Goal: Communication & Community: Connect with others

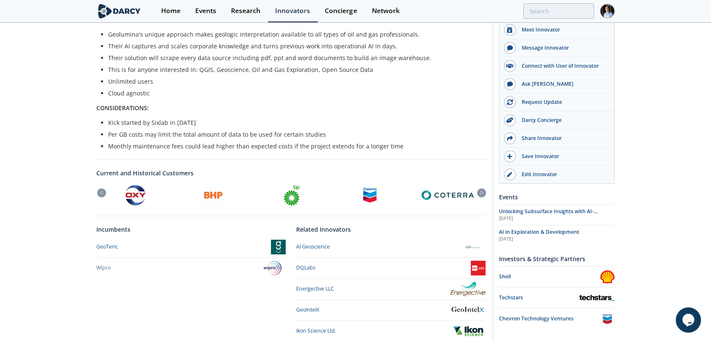
scroll to position [265, 0]
click at [483, 188] on div at bounding box center [481, 192] width 9 height 9
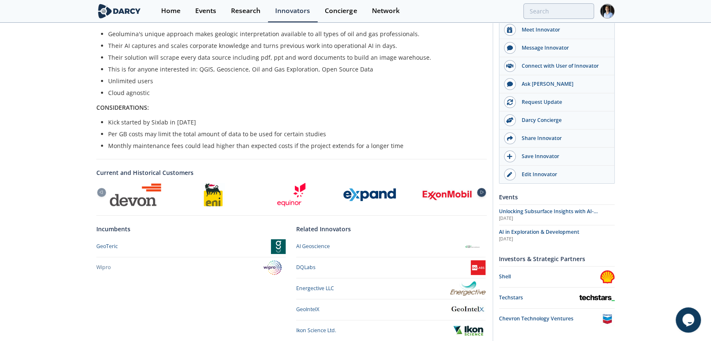
click at [483, 188] on div at bounding box center [481, 192] width 9 height 9
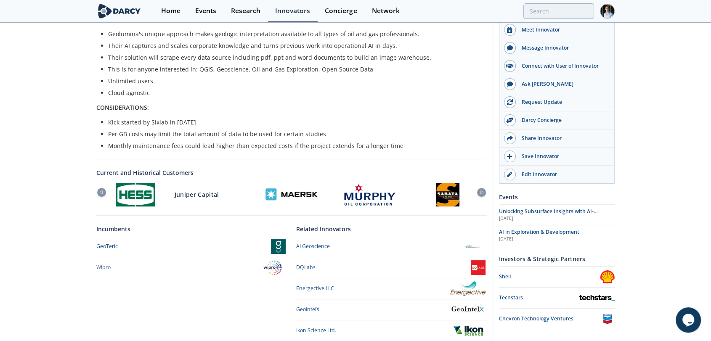
click at [101, 183] on div at bounding box center [135, 195] width 78 height 24
click at [101, 188] on div at bounding box center [101, 192] width 9 height 9
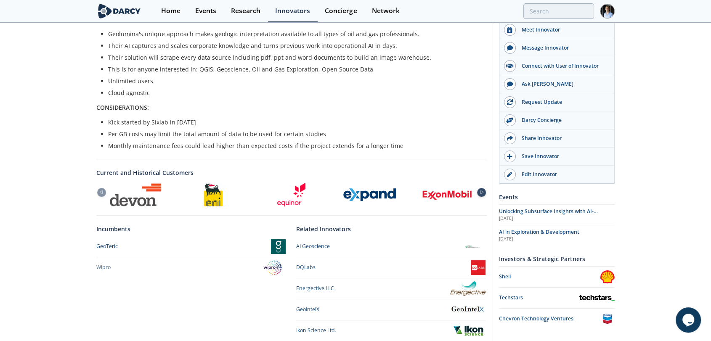
click at [481, 191] on icon at bounding box center [482, 193] width 10 height 4
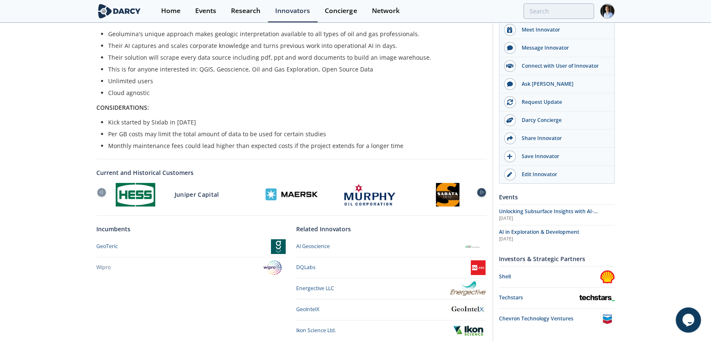
click at [481, 191] on icon at bounding box center [482, 193] width 10 height 4
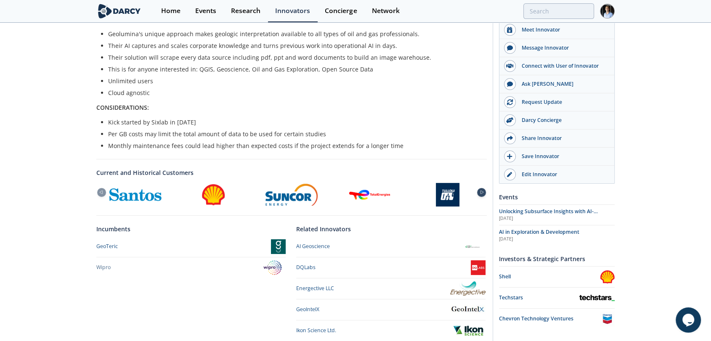
click at [481, 191] on icon at bounding box center [482, 193] width 10 height 4
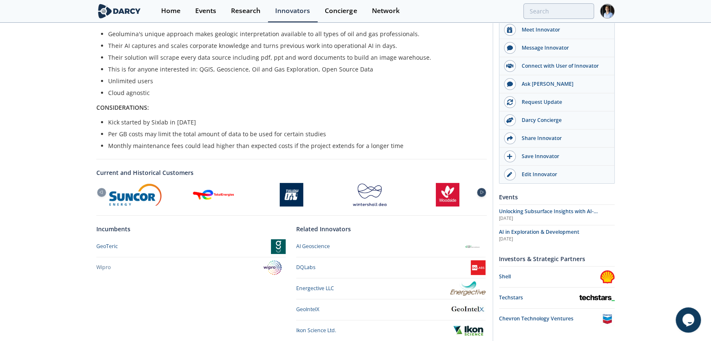
click at [481, 191] on icon at bounding box center [482, 193] width 10 height 4
click at [102, 188] on div at bounding box center [101, 192] width 9 height 9
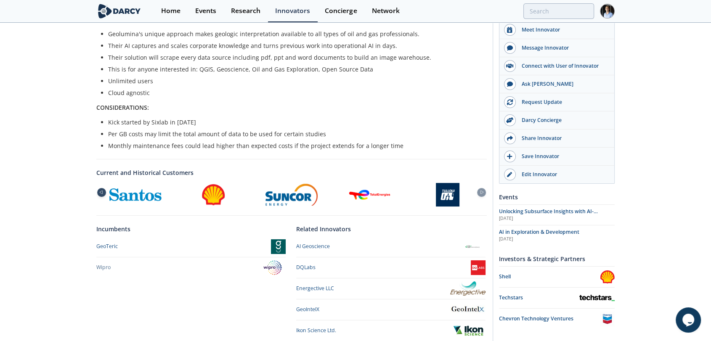
click at [102, 188] on div at bounding box center [101, 192] width 9 height 9
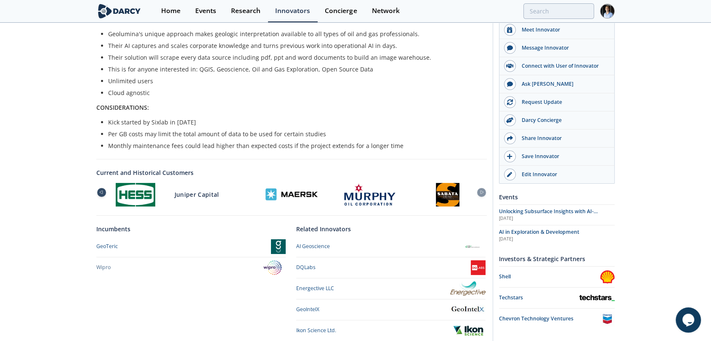
click at [102, 188] on div at bounding box center [101, 192] width 9 height 9
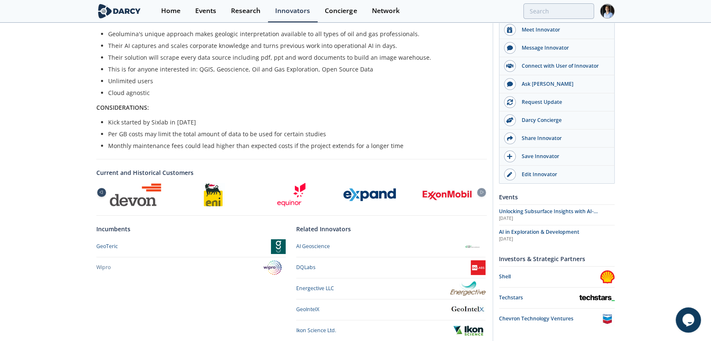
click at [102, 188] on div at bounding box center [101, 192] width 9 height 9
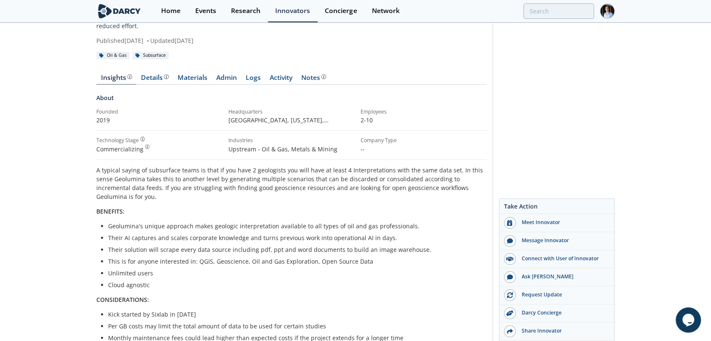
scroll to position [0, 0]
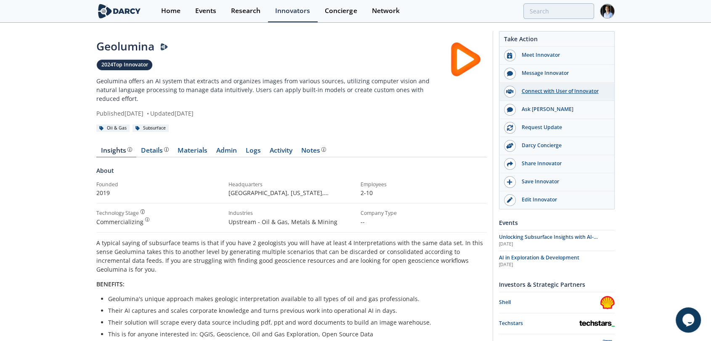
click at [562, 90] on div "Connect with User of Innovator" at bounding box center [563, 91] width 94 height 8
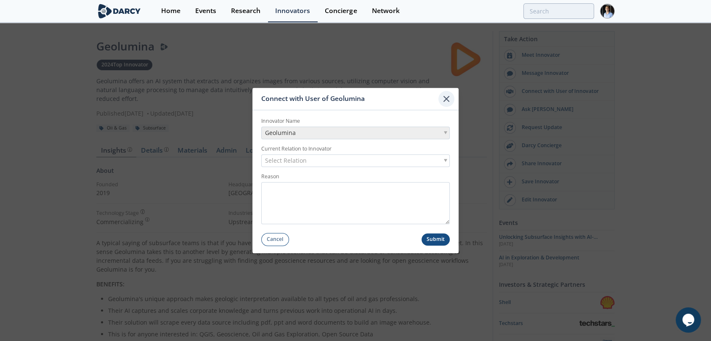
click at [450, 97] on icon at bounding box center [446, 99] width 10 height 10
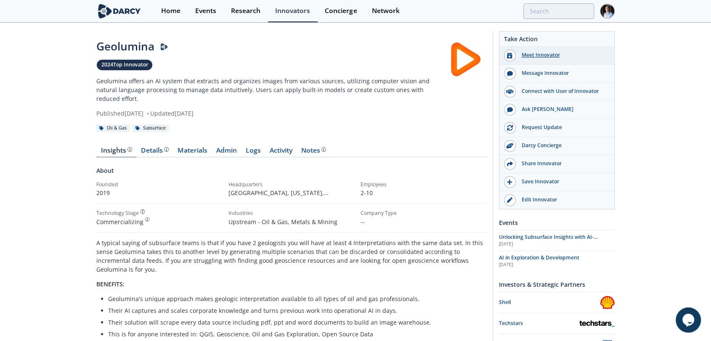
click at [558, 57] on div "Meet Innovator" at bounding box center [563, 55] width 94 height 8
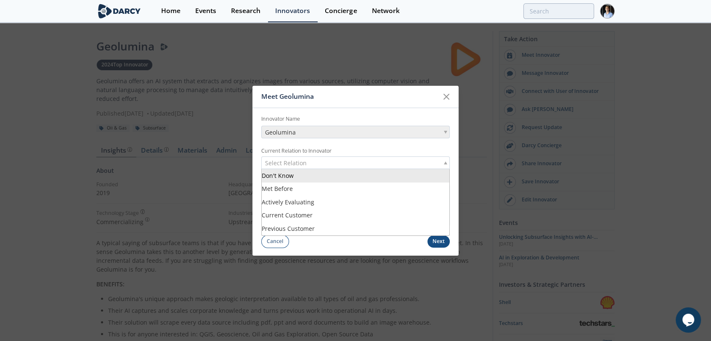
click at [367, 169] on div "Select Relation" at bounding box center [355, 162] width 188 height 13
click at [451, 97] on div at bounding box center [446, 97] width 16 height 16
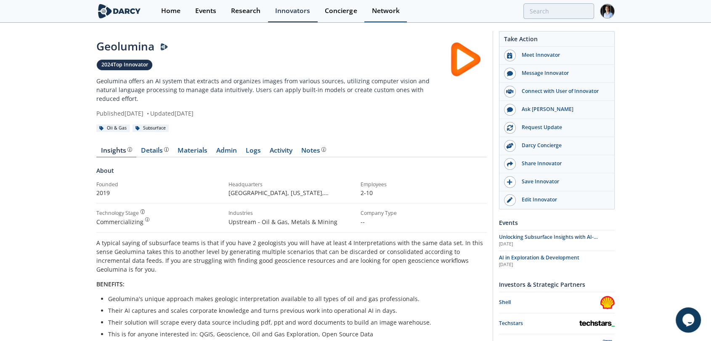
click at [382, 11] on div "Network" at bounding box center [385, 11] width 28 height 7
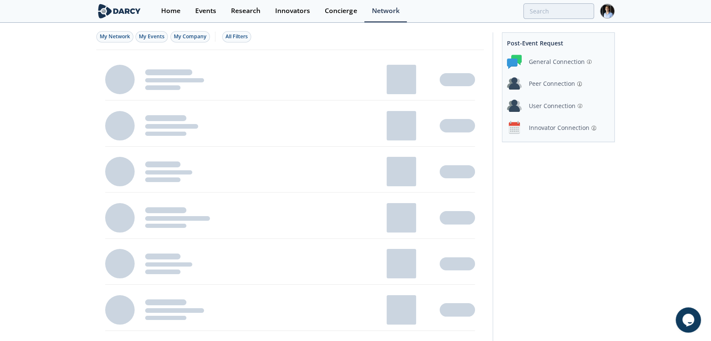
click at [556, 133] on div "Innovator Connection" at bounding box center [558, 127] width 103 height 15
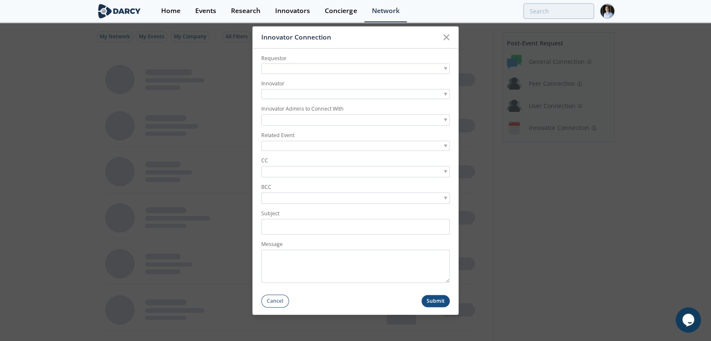
click at [318, 75] on form "Requestor Innovator Innovator Admins to Connect With Related Event CC BCC Subje…" at bounding box center [355, 177] width 206 height 259
click at [329, 70] on div at bounding box center [355, 69] width 188 height 11
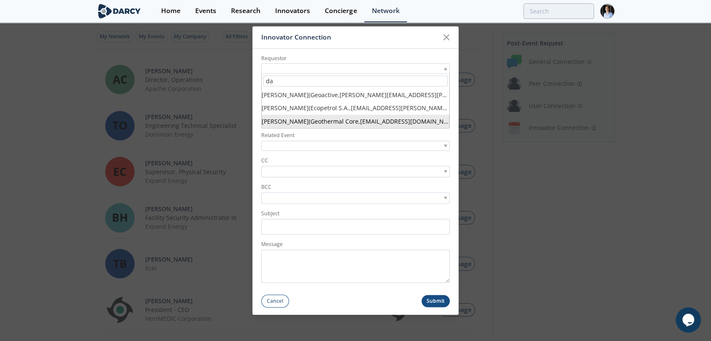
type input "d"
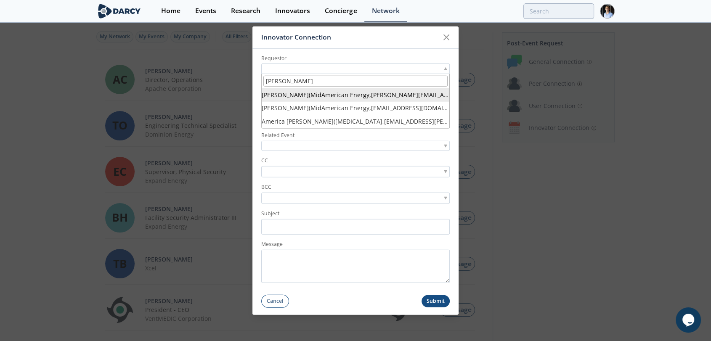
drag, startPoint x: 293, startPoint y: 81, endPoint x: 263, endPoint y: 77, distance: 30.5
click at [263, 77] on input "erica" at bounding box center [355, 81] width 184 height 11
paste input ".frederick@expandenergy.com"
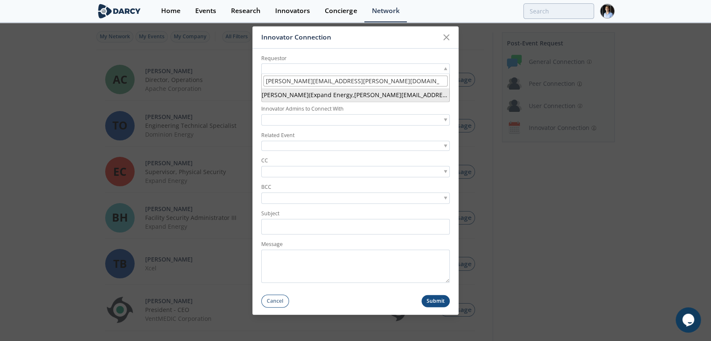
type input "erica.frederick@expandenergy.com"
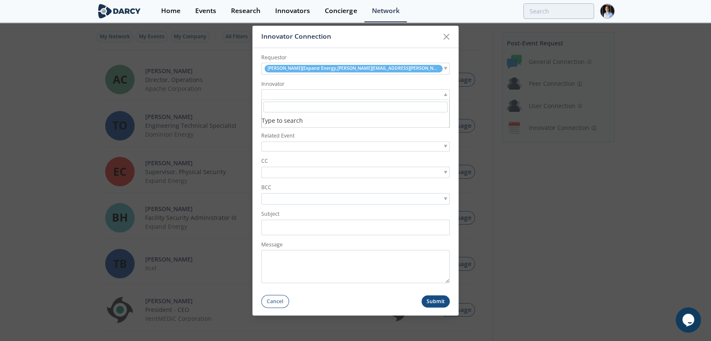
click at [336, 98] on div at bounding box center [355, 95] width 188 height 11
type input "geolu"
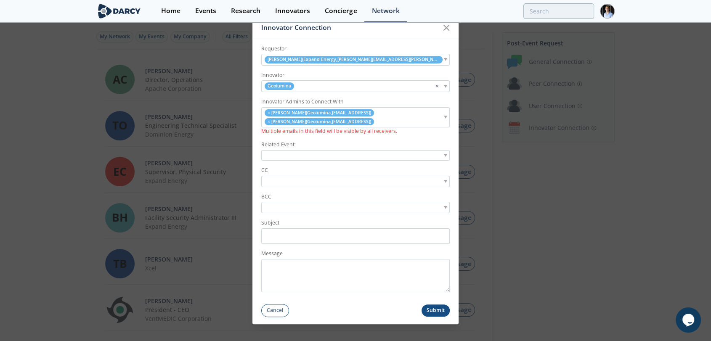
click at [274, 154] on div at bounding box center [355, 155] width 188 height 11
click at [299, 235] on input "Subject" at bounding box center [355, 236] width 188 height 16
click at [301, 196] on label "BCC" at bounding box center [355, 197] width 188 height 8
click at [308, 187] on form "Requestor Erica Frederick ( Expand Energy , erica.frederick@expandenergy.com ) …" at bounding box center [355, 178] width 206 height 278
click at [313, 182] on input "search" at bounding box center [292, 181] width 58 height 9
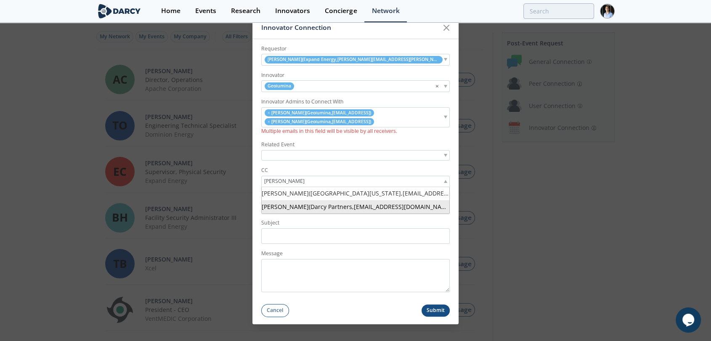
type input "nikhil s"
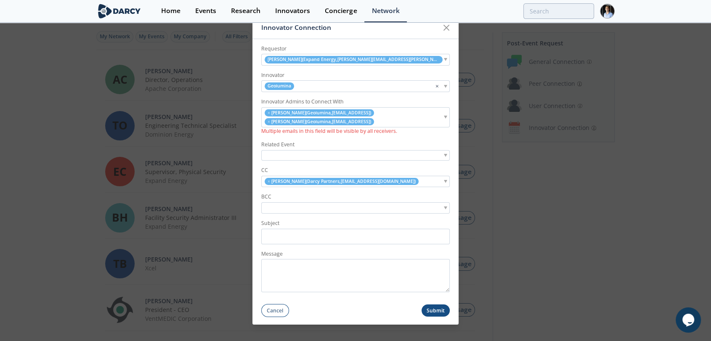
click at [323, 202] on div at bounding box center [355, 207] width 188 height 11
click at [322, 242] on input "Subject" at bounding box center [355, 236] width 188 height 16
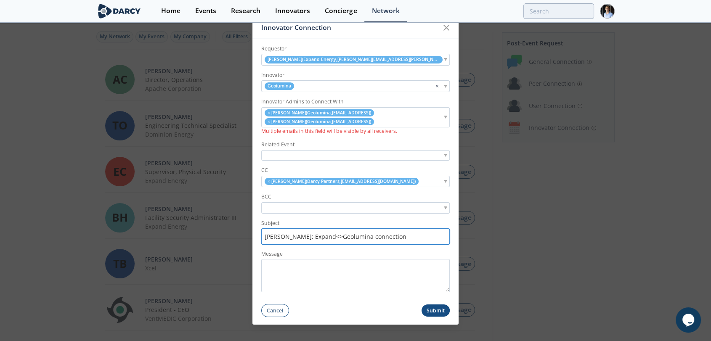
click at [344, 238] on input "Darcy: Expand<>Geolumina connection" at bounding box center [355, 236] width 188 height 16
type input "Darcy: Expand<>Geolumina Connection"
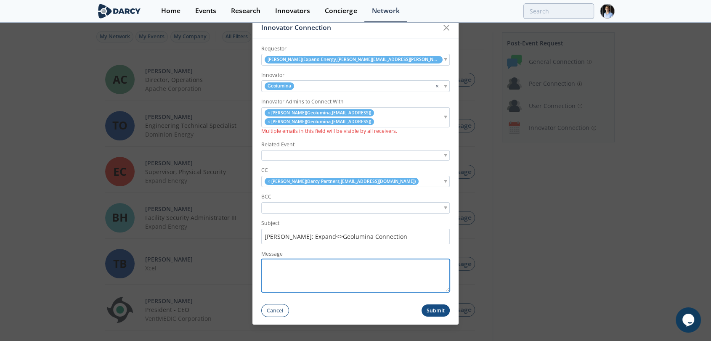
click at [318, 273] on textarea "Message" at bounding box center [355, 275] width 188 height 33
type textarea "D"
paste textarea "Sr. Manager, Data Science & Technology"
click at [395, 280] on textarea "Hi David, I would like to introduce you to Erica Frederick, Sr. Manager, Data S…" at bounding box center [355, 275] width 188 height 33
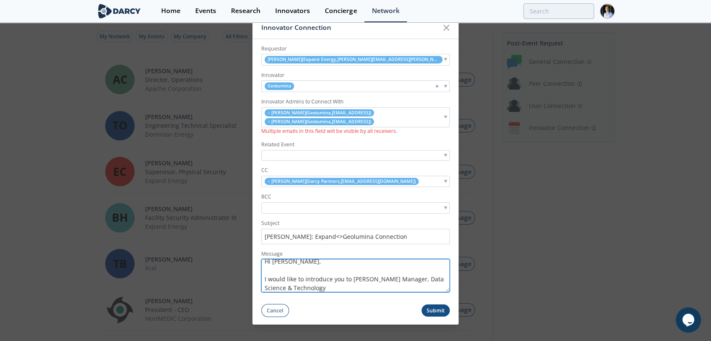
click at [388, 286] on textarea "Hi David, I would like to introduce you to Erica Frederick, Sr. Manager, Data S…" at bounding box center [355, 275] width 188 height 33
paste textarea "[URL][DOMAIN_NAME]"
click at [411, 287] on textarea "Hi David, I would like to introduce you to Erica Frederick, Sr. Manager, Data S…" at bounding box center [355, 275] width 188 height 33
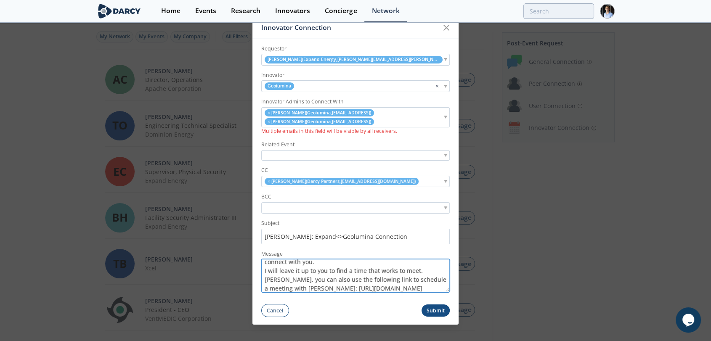
click at [419, 273] on textarea "Hi David, I would like to introduce you to Erica Frederick, Sr. Manager, Data S…" at bounding box center [355, 275] width 188 height 33
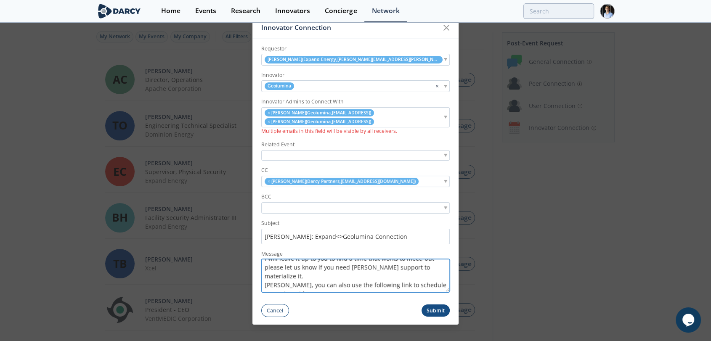
click at [413, 286] on textarea "Hi David, I would like to introduce you to Erica Frederick, Sr. Manager, Data S…" at bounding box center [355, 275] width 188 height 33
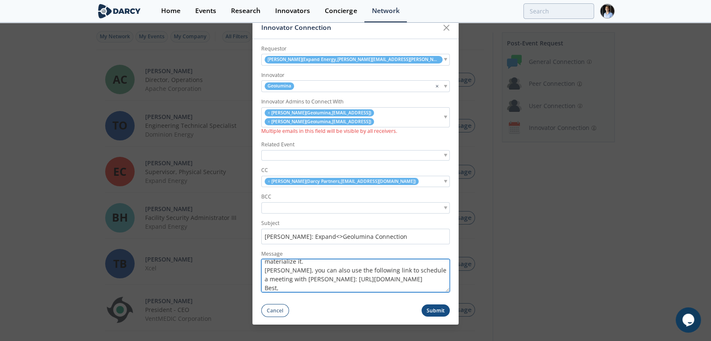
click at [397, 281] on textarea "Hi David, I would like to introduce you to Erica Frederick, Sr. Manager, Data S…" at bounding box center [355, 275] width 188 height 33
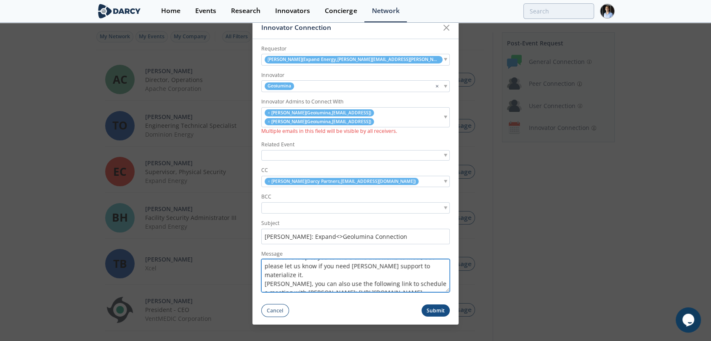
scroll to position [54, 0]
click at [408, 275] on textarea "Hi David, I would like to introduce you to Erica Frederick, Sr. Manager, Data S…" at bounding box center [355, 275] width 188 height 33
click at [404, 279] on textarea "Hi David, I would like to introduce you to Erica Frederick, Sr. Manager, Data S…" at bounding box center [355, 275] width 188 height 33
type textarea "Hi David, I would like to introduce you to Erica Frederick, Sr. Manager, Data S…"
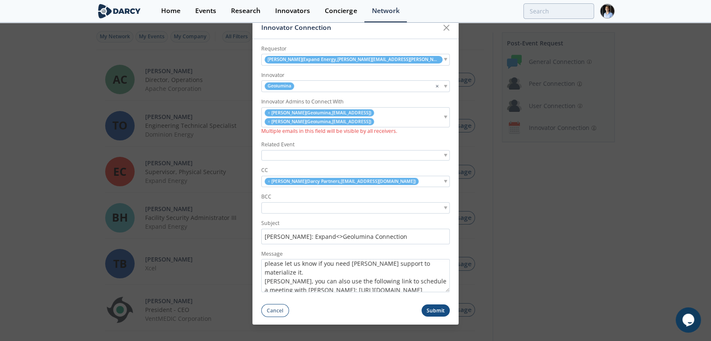
click at [431, 308] on button "Submit" at bounding box center [435, 311] width 29 height 12
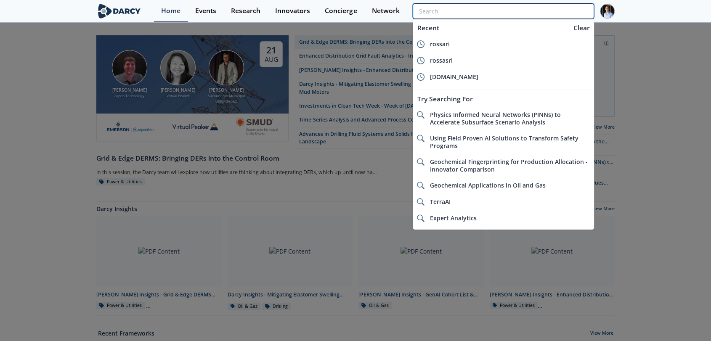
click at [552, 11] on input "search" at bounding box center [503, 11] width 181 height 16
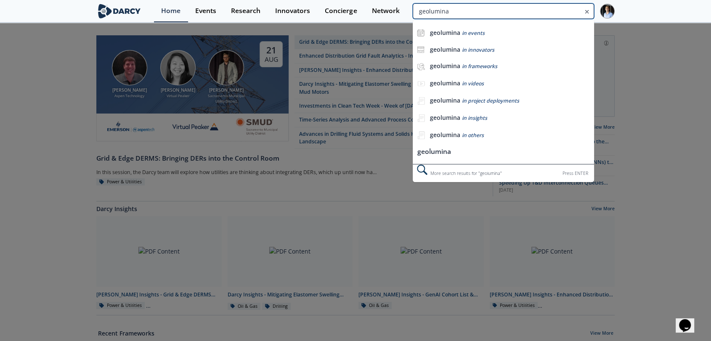
type input "geolumina"
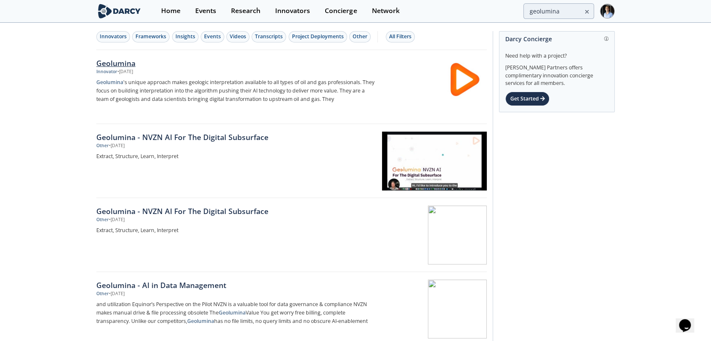
click at [456, 85] on img at bounding box center [464, 79] width 41 height 41
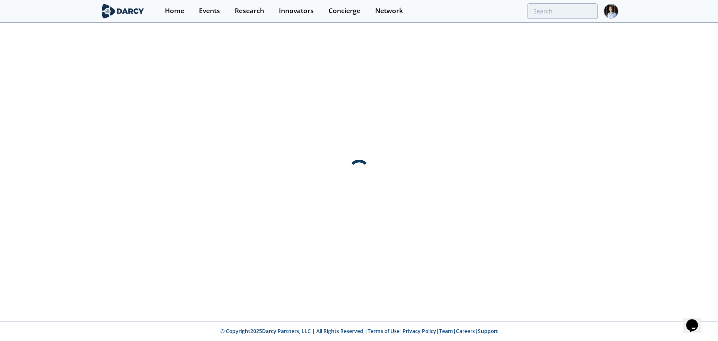
click at [456, 85] on div at bounding box center [359, 173] width 718 height 298
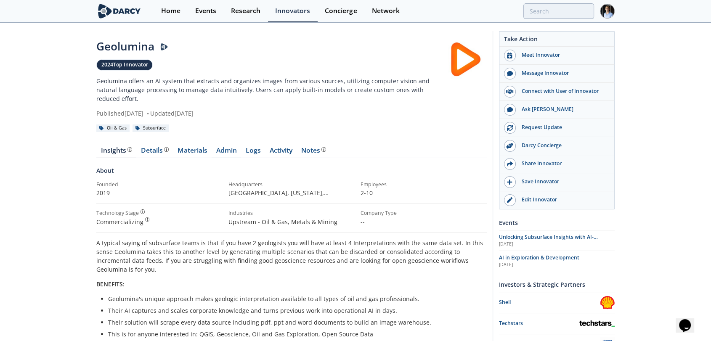
click at [229, 147] on link "Admin" at bounding box center [226, 152] width 29 height 10
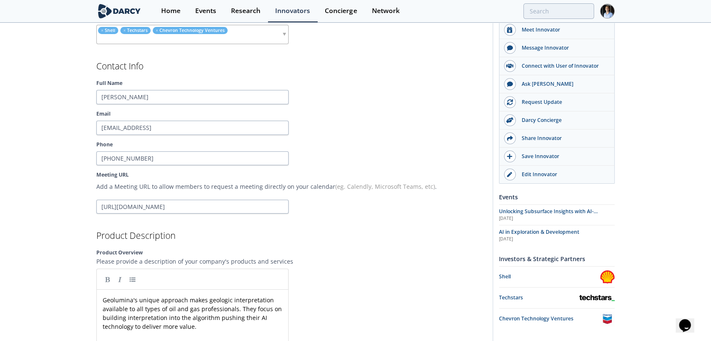
scroll to position [902, 0]
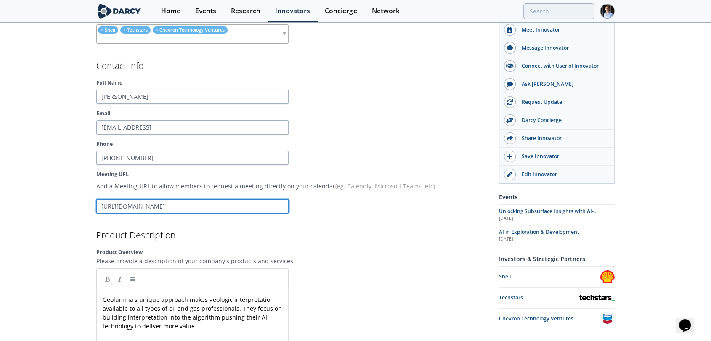
drag, startPoint x: 201, startPoint y: 183, endPoint x: 0, endPoint y: 172, distance: 200.9
